Goal: Task Accomplishment & Management: Manage account settings

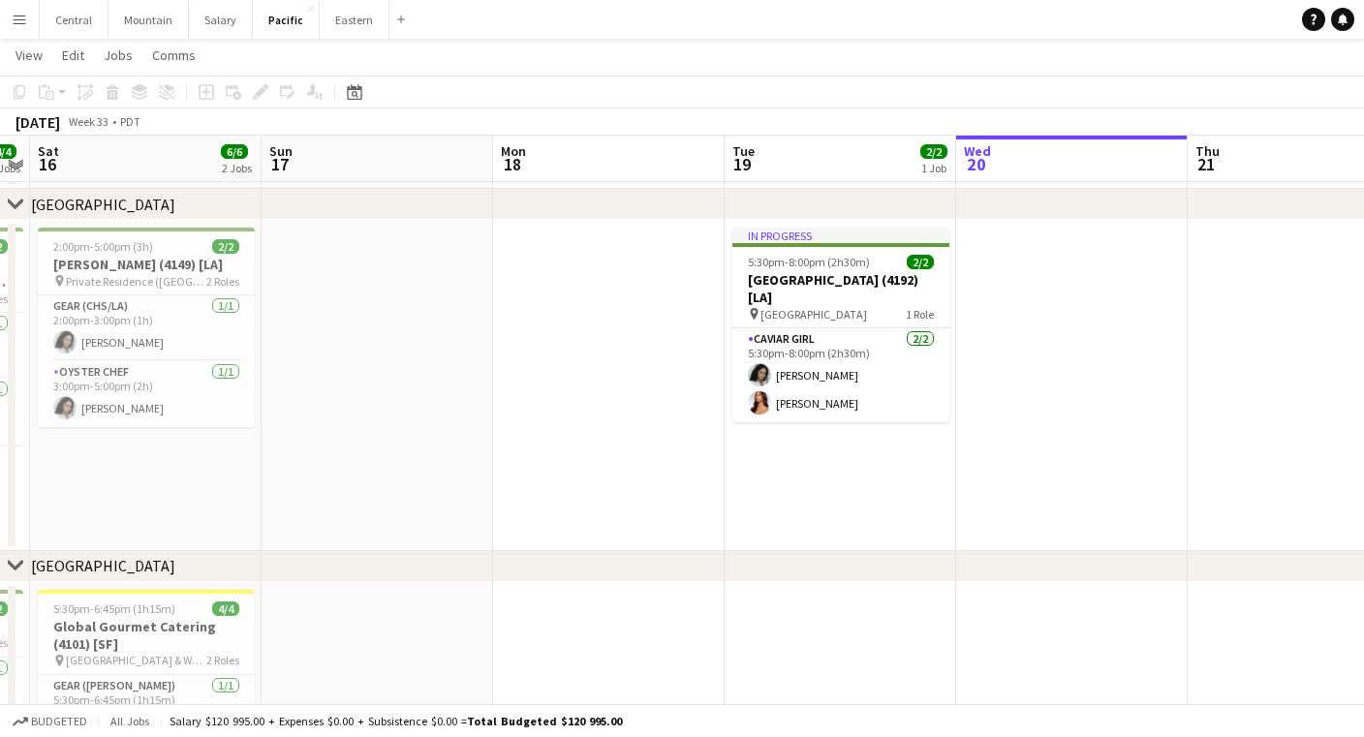
scroll to position [0, 692]
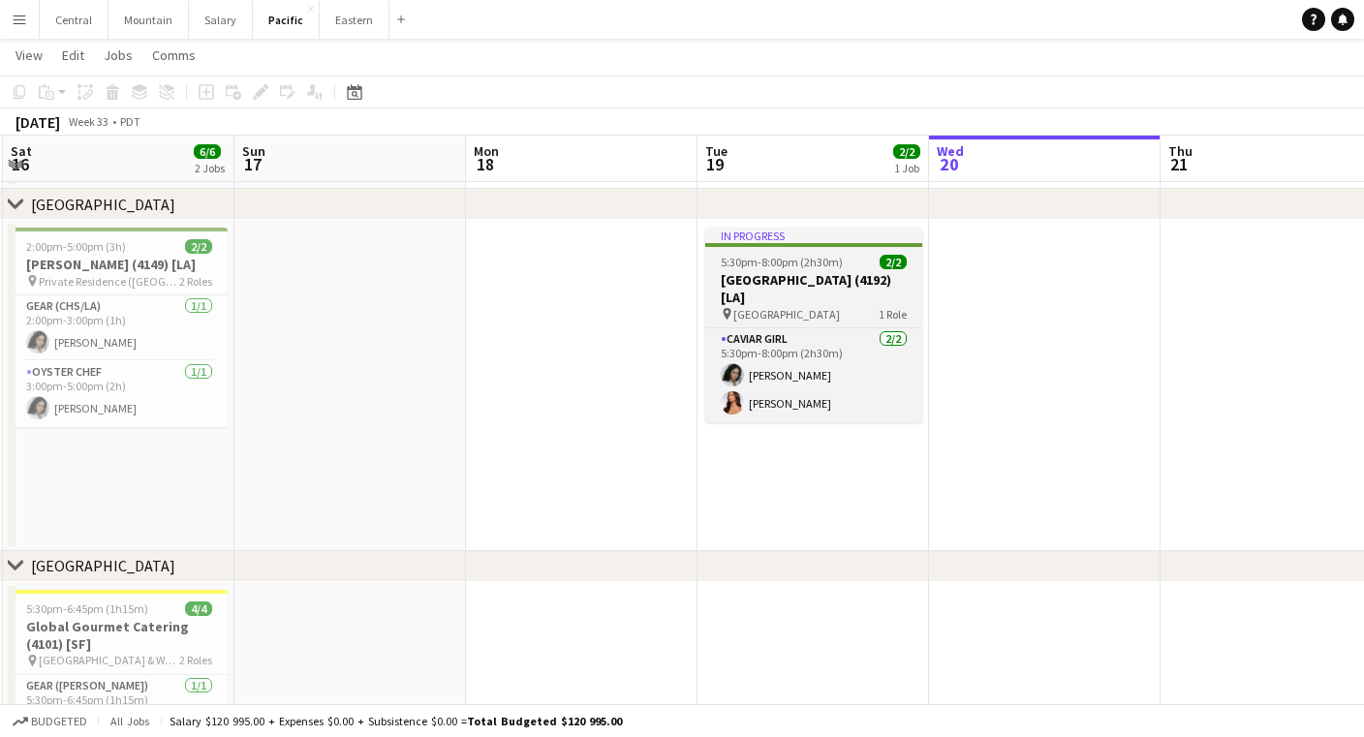
click at [777, 283] on h3 "[GEOGRAPHIC_DATA] (4192) [LA]" at bounding box center [813, 288] width 217 height 35
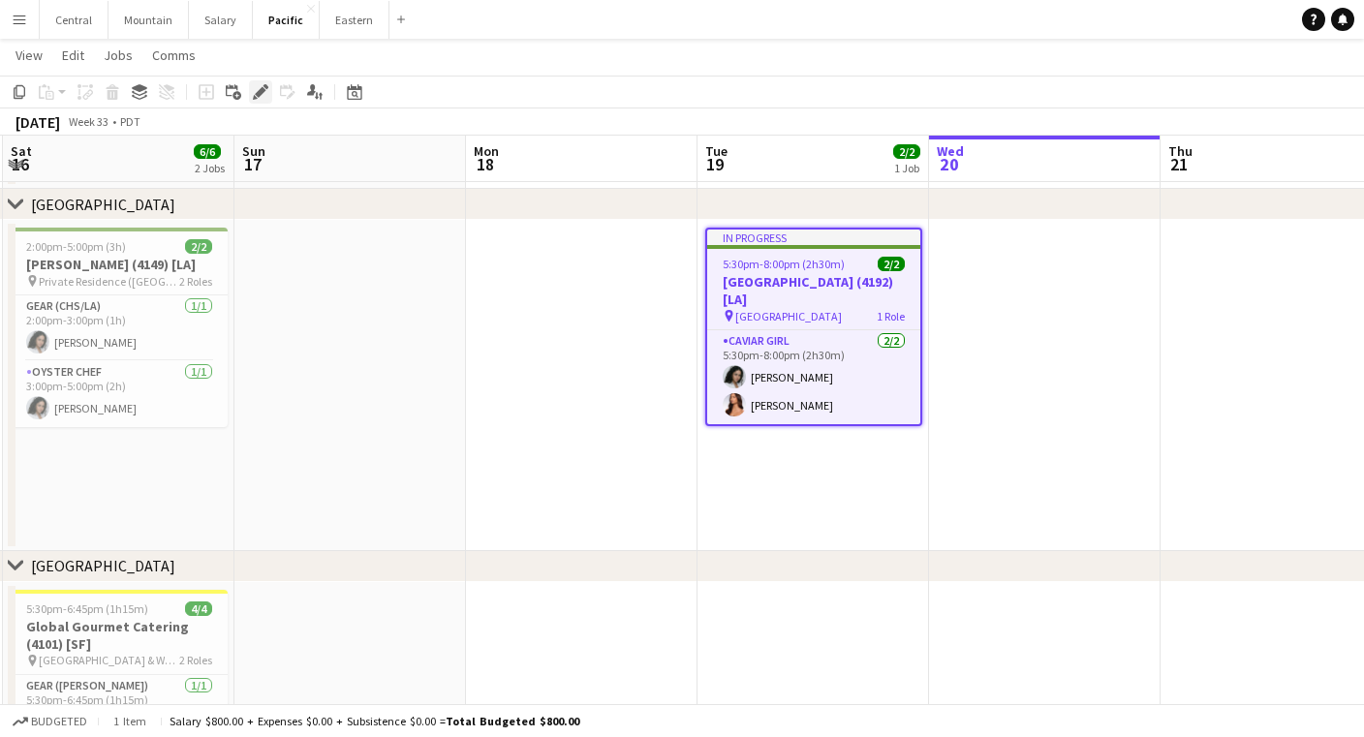
click at [270, 88] on div "Edit" at bounding box center [260, 91] width 23 height 23
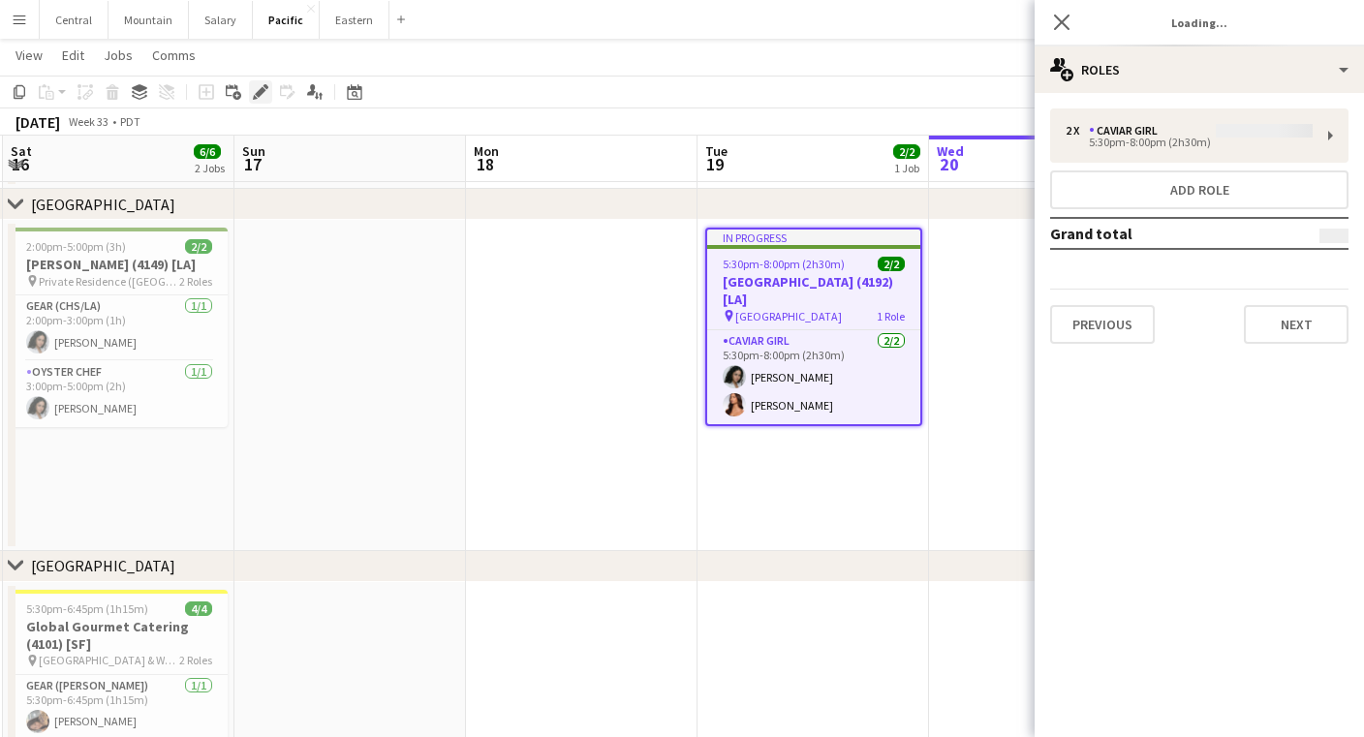
type input "**********"
click at [1261, 320] on button "Next" at bounding box center [1296, 324] width 105 height 39
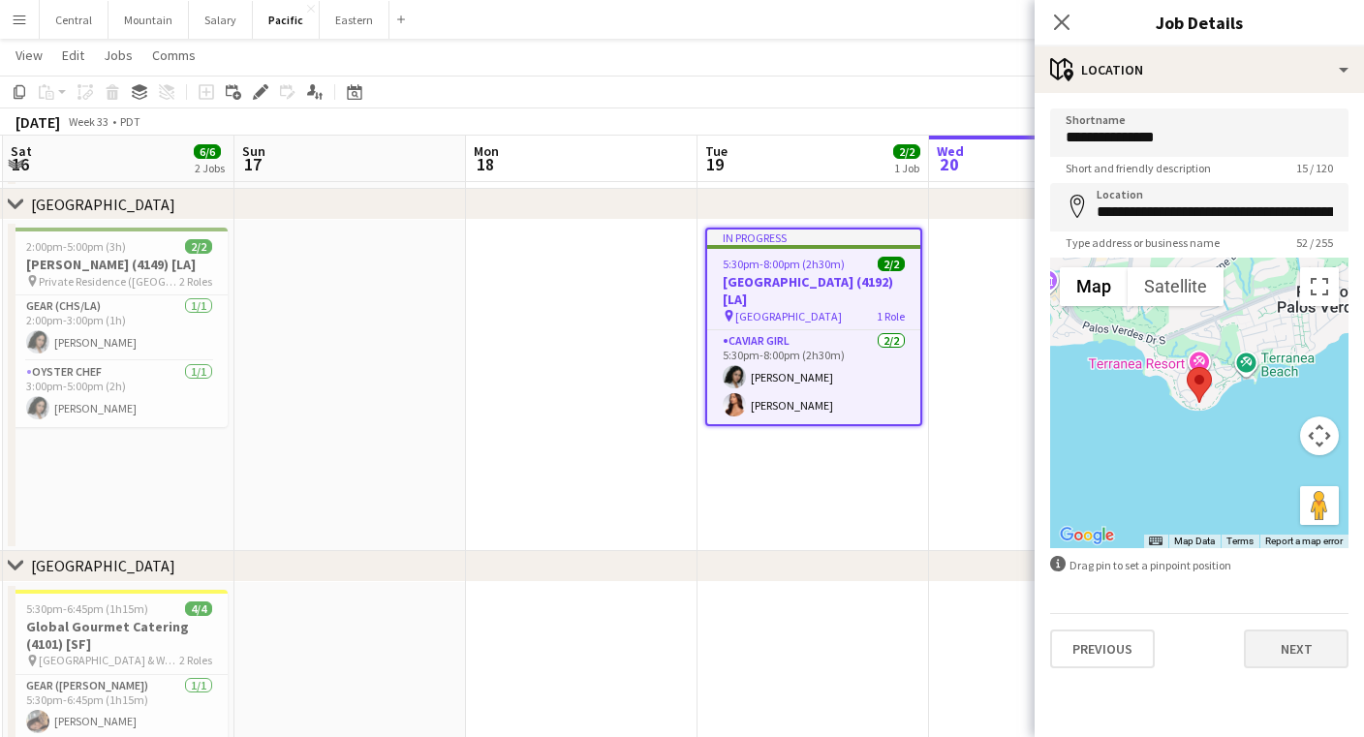
click at [1321, 649] on button "Next" at bounding box center [1296, 649] width 105 height 39
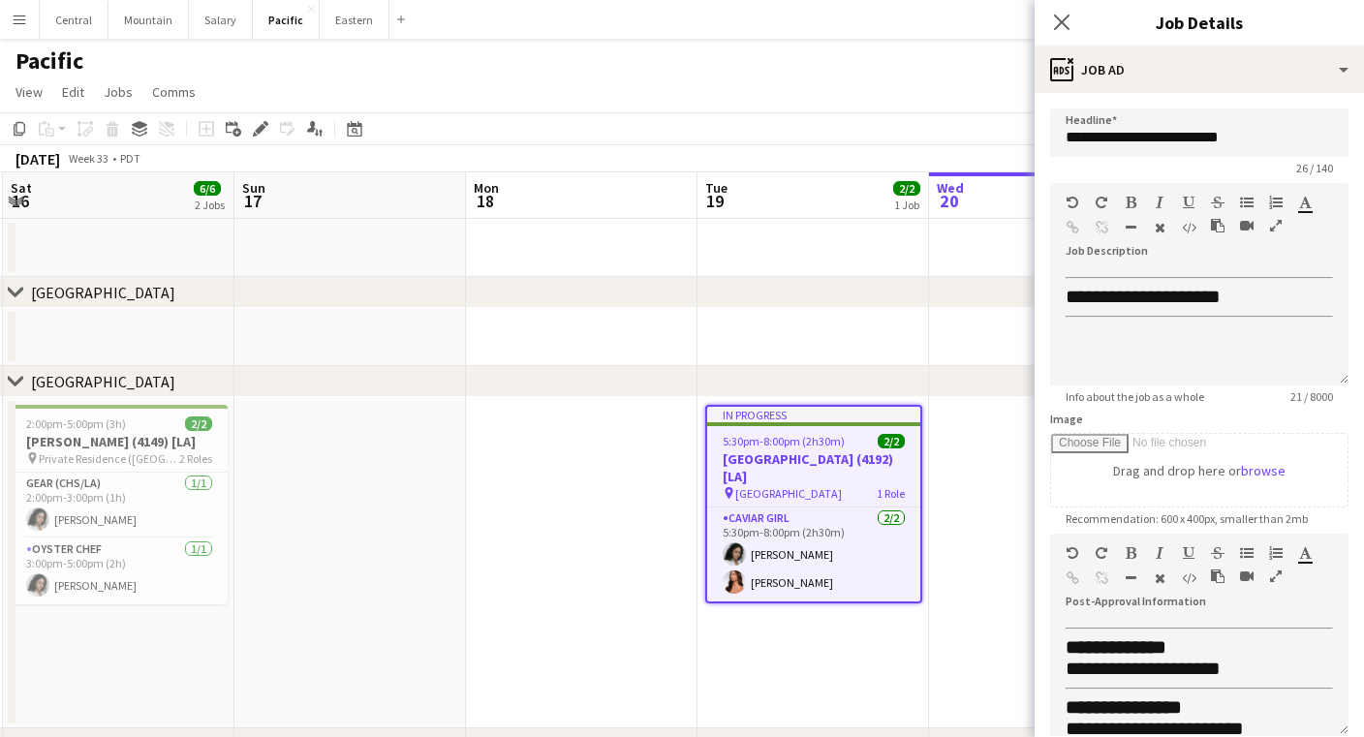
scroll to position [0, 0]
click at [1057, 23] on icon "Close pop-in" at bounding box center [1061, 22] width 18 height 18
